Goal: Task Accomplishment & Management: Manage account settings

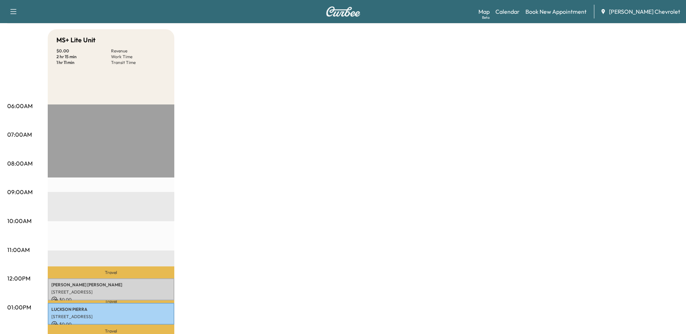
scroll to position [36, 0]
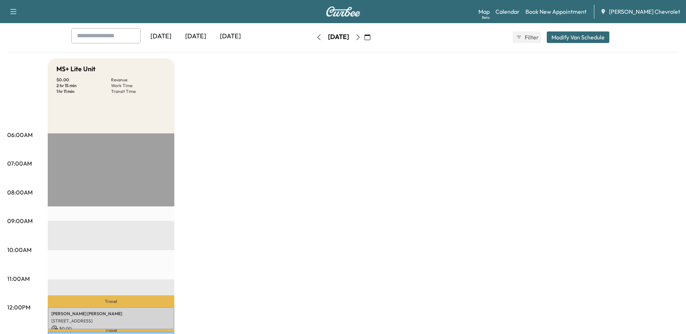
click at [361, 36] on icon "button" at bounding box center [358, 37] width 6 height 6
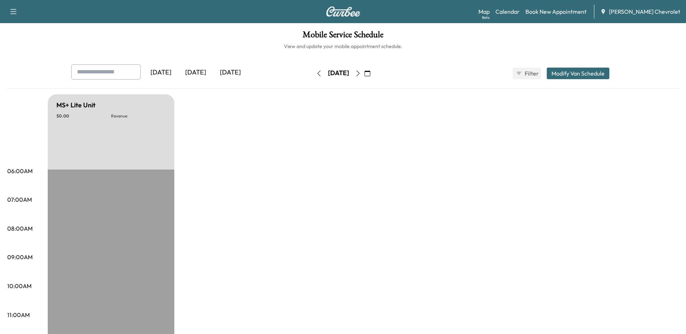
click at [361, 72] on icon "button" at bounding box center [358, 73] width 6 height 6
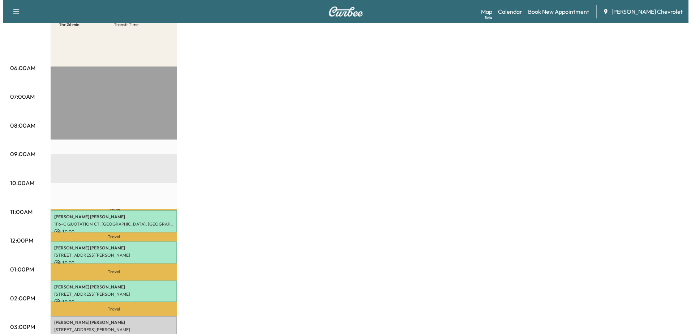
scroll to position [145, 0]
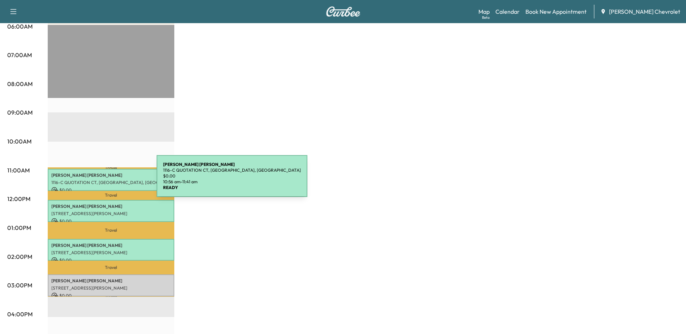
click at [102, 180] on p "1116-C QUOTATION CT, [GEOGRAPHIC_DATA], [GEOGRAPHIC_DATA]" at bounding box center [110, 183] width 119 height 6
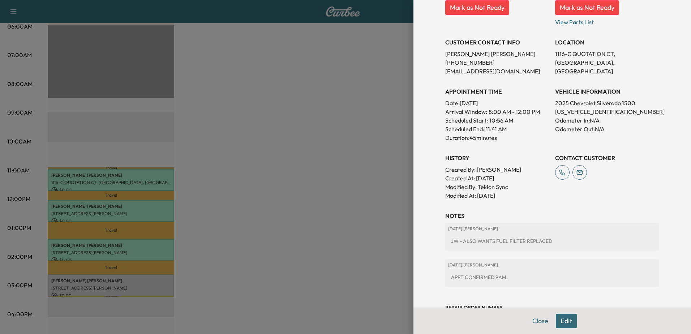
scroll to position [0, 0]
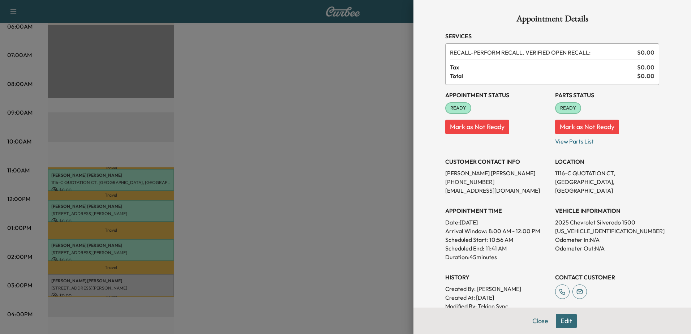
click at [301, 158] on div at bounding box center [345, 167] width 691 height 334
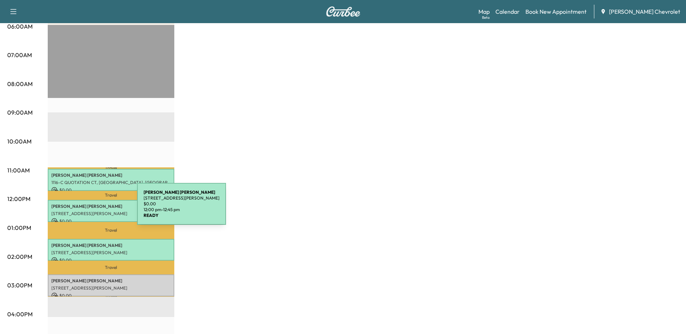
click at [83, 208] on div "[PERSON_NAME] [STREET_ADDRESS][PERSON_NAME] $ 0.00 12:00 pm - 12:45 pm" at bounding box center [111, 211] width 126 height 22
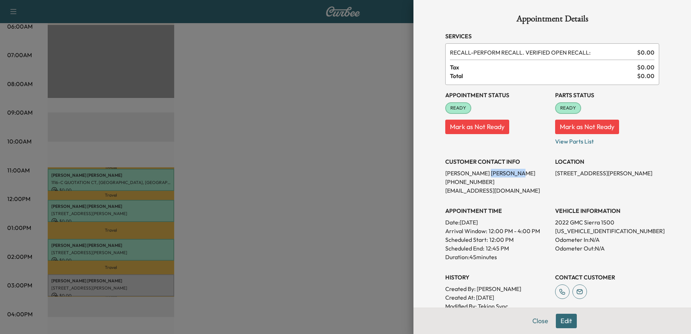
drag, startPoint x: 487, startPoint y: 173, endPoint x: 460, endPoint y: 177, distance: 27.7
click at [460, 177] on p "[PERSON_NAME]" at bounding box center [497, 173] width 104 height 9
copy p "[PERSON_NAME]"
click at [166, 247] on div at bounding box center [345, 167] width 691 height 334
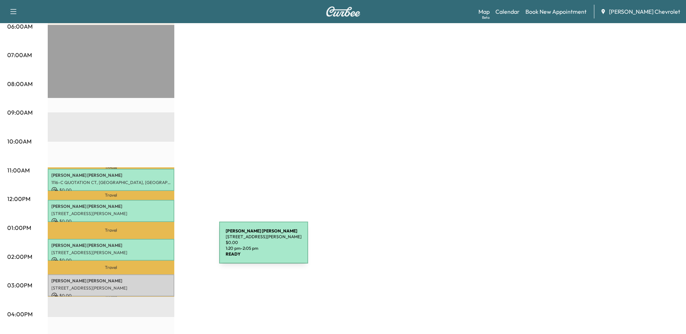
click at [165, 250] on p "[STREET_ADDRESS][PERSON_NAME]" at bounding box center [110, 253] width 119 height 6
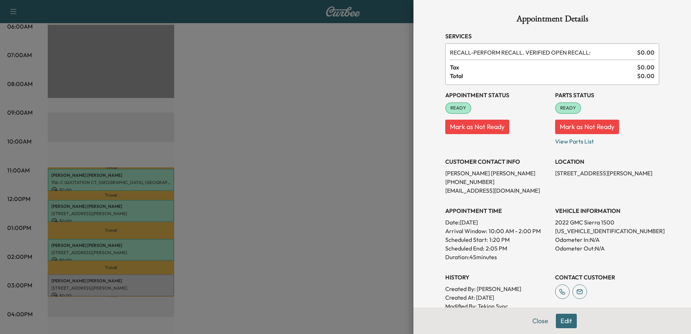
click at [598, 174] on p "[STREET_ADDRESS][PERSON_NAME]" at bounding box center [607, 173] width 104 height 9
click at [598, 173] on p "[STREET_ADDRESS][PERSON_NAME]" at bounding box center [607, 173] width 104 height 9
copy p "[STREET_ADDRESS][PERSON_NAME]"
click at [345, 86] on div at bounding box center [345, 167] width 691 height 334
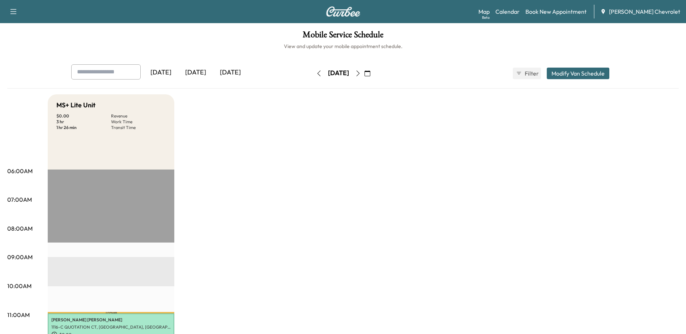
click at [361, 73] on icon "button" at bounding box center [358, 73] width 6 height 6
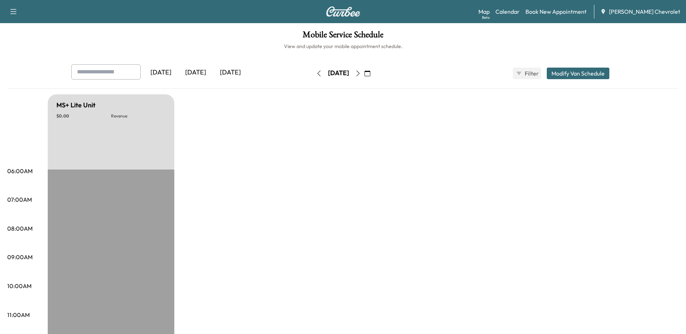
click at [361, 72] on icon "button" at bounding box center [358, 73] width 6 height 6
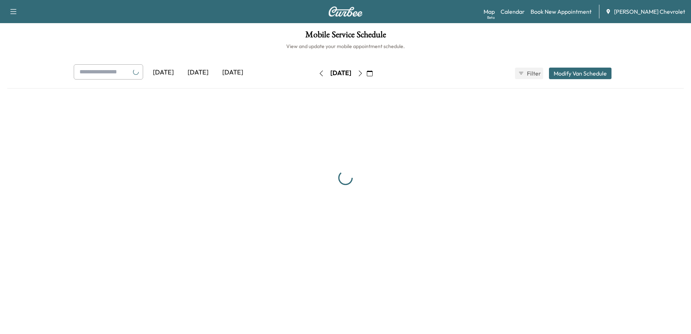
click at [376, 72] on button "button" at bounding box center [370, 74] width 12 height 12
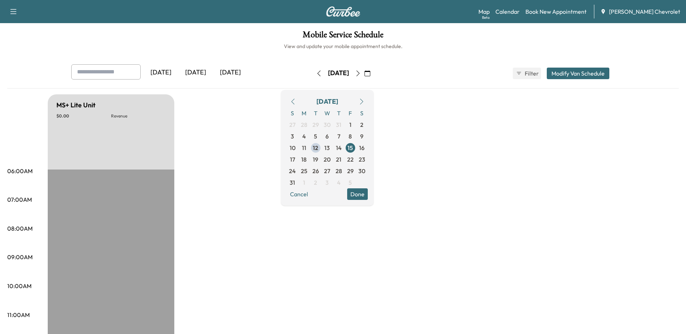
click at [370, 73] on icon "button" at bounding box center [367, 73] width 6 height 6
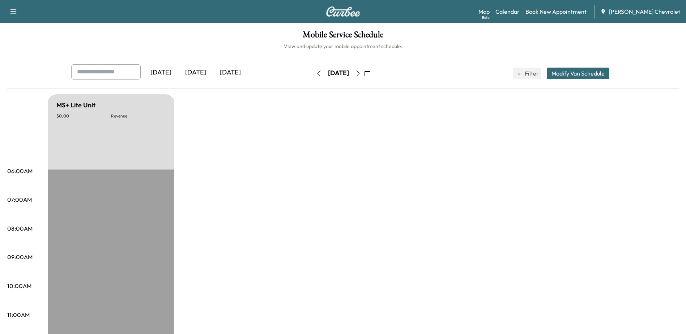
click at [370, 73] on icon "button" at bounding box center [367, 73] width 6 height 6
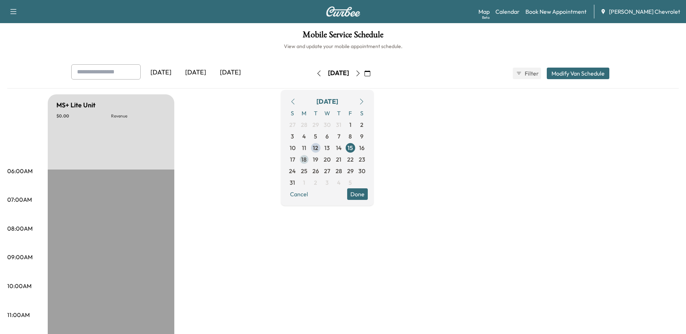
click at [306, 159] on span "18" at bounding box center [303, 159] width 5 height 9
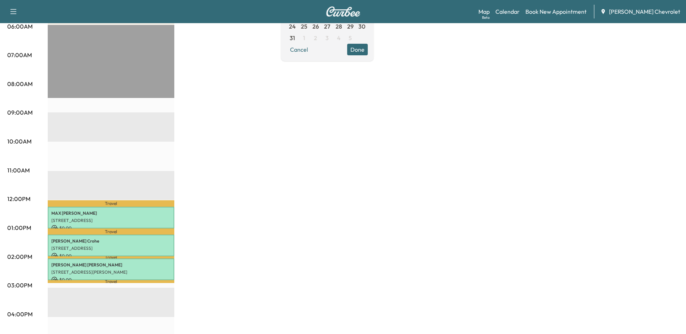
scroll to position [108, 0]
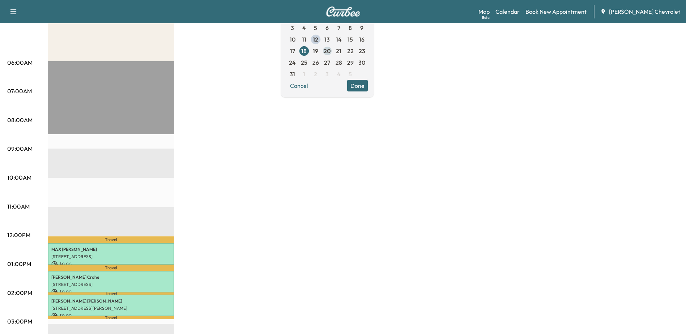
click at [330, 52] on span "20" at bounding box center [326, 51] width 7 height 9
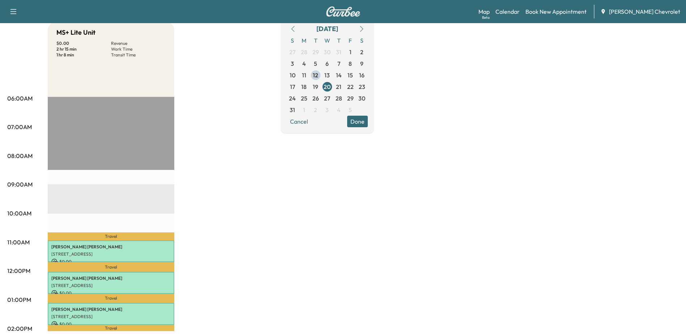
scroll to position [72, 0]
click at [307, 98] on span "25" at bounding box center [304, 98] width 7 height 9
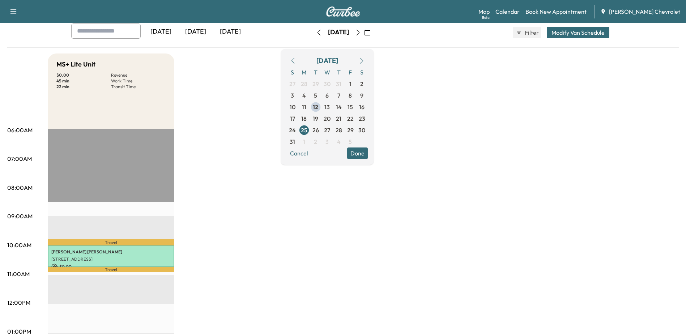
scroll to position [36, 0]
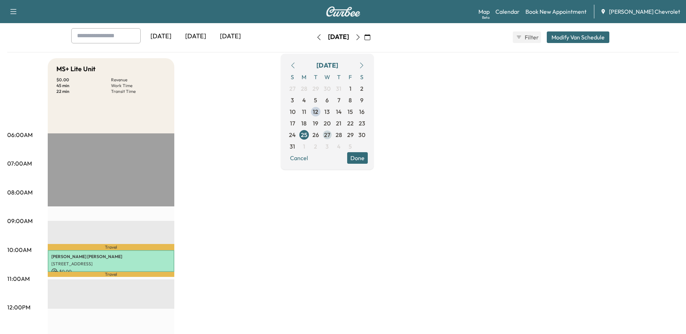
click at [330, 134] on span "27" at bounding box center [327, 134] width 6 height 9
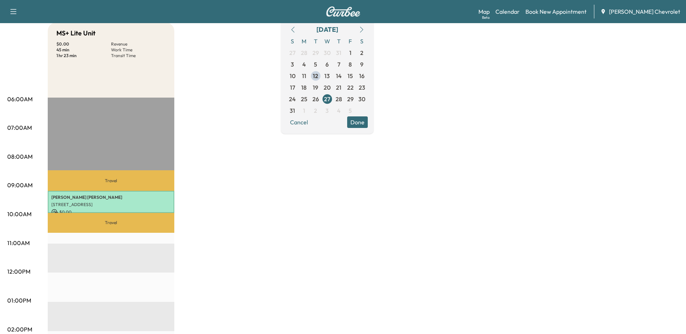
scroll to position [72, 0]
click at [330, 77] on span "13" at bounding box center [326, 75] width 5 height 9
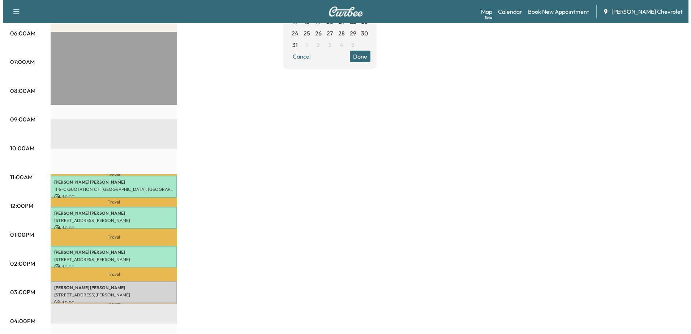
scroll to position [145, 0]
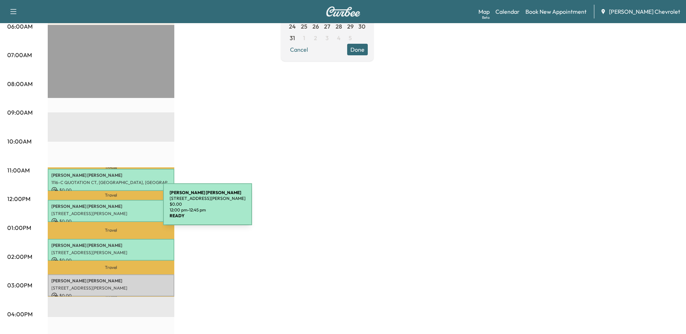
click at [109, 208] on div "[PERSON_NAME] [STREET_ADDRESS][PERSON_NAME] $ 0.00 12:00 pm - 12:45 pm" at bounding box center [111, 211] width 126 height 22
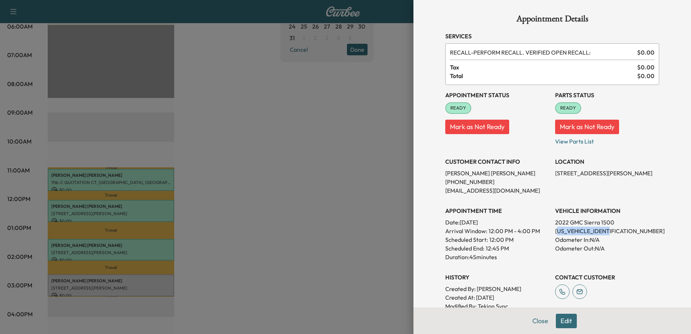
drag, startPoint x: 551, startPoint y: 231, endPoint x: 615, endPoint y: 230, distance: 63.2
click at [615, 230] on p "[US_VEHICLE_IDENTIFICATION_NUMBER]" at bounding box center [607, 231] width 104 height 9
drag, startPoint x: 615, startPoint y: 230, endPoint x: 608, endPoint y: 225, distance: 8.0
click at [608, 225] on p "2022 GMC Sierra 1500" at bounding box center [607, 222] width 104 height 9
click at [608, 233] on p "[US_VEHICLE_IDENTIFICATION_NUMBER]" at bounding box center [607, 231] width 104 height 9
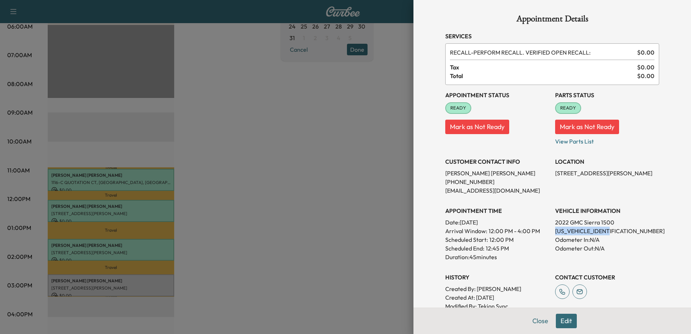
click at [607, 233] on p "[US_VEHICLE_IDENTIFICATION_NUMBER]" at bounding box center [607, 231] width 104 height 9
copy p "[US_VEHICLE_IDENTIFICATION_NUMBER]"
